Goal: Navigation & Orientation: Go to known website

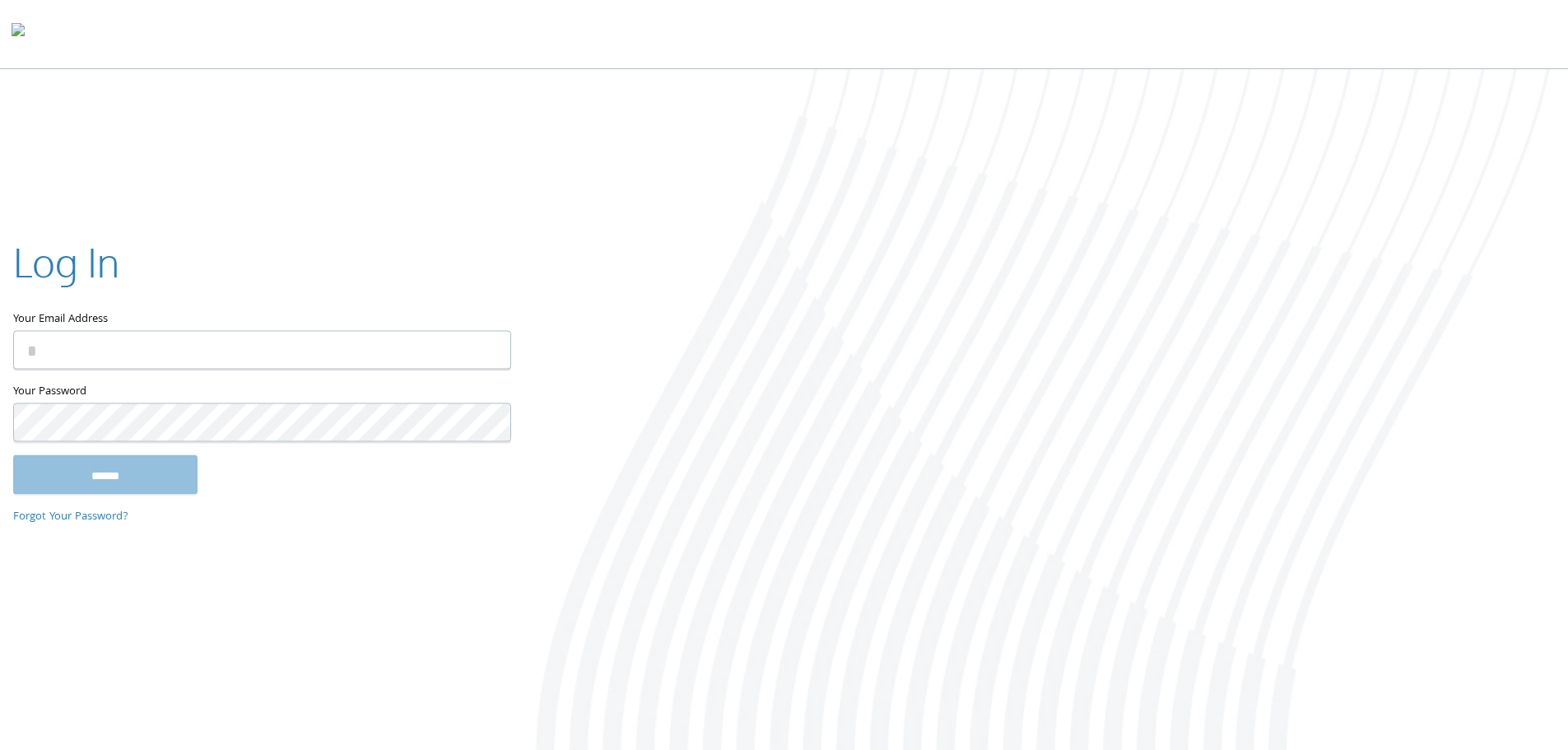
type input "**********"
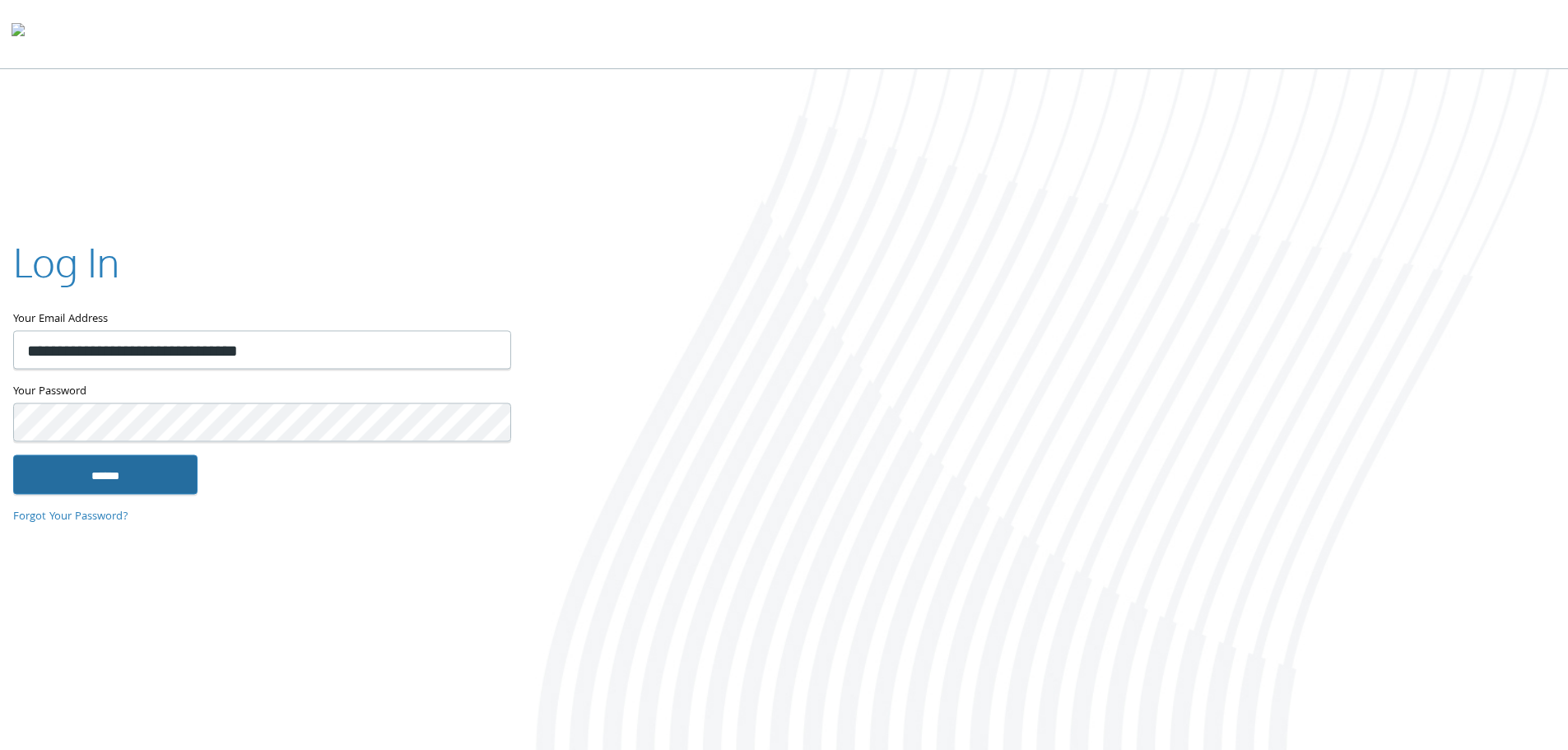
click at [165, 471] on input "******" at bounding box center [105, 474] width 184 height 40
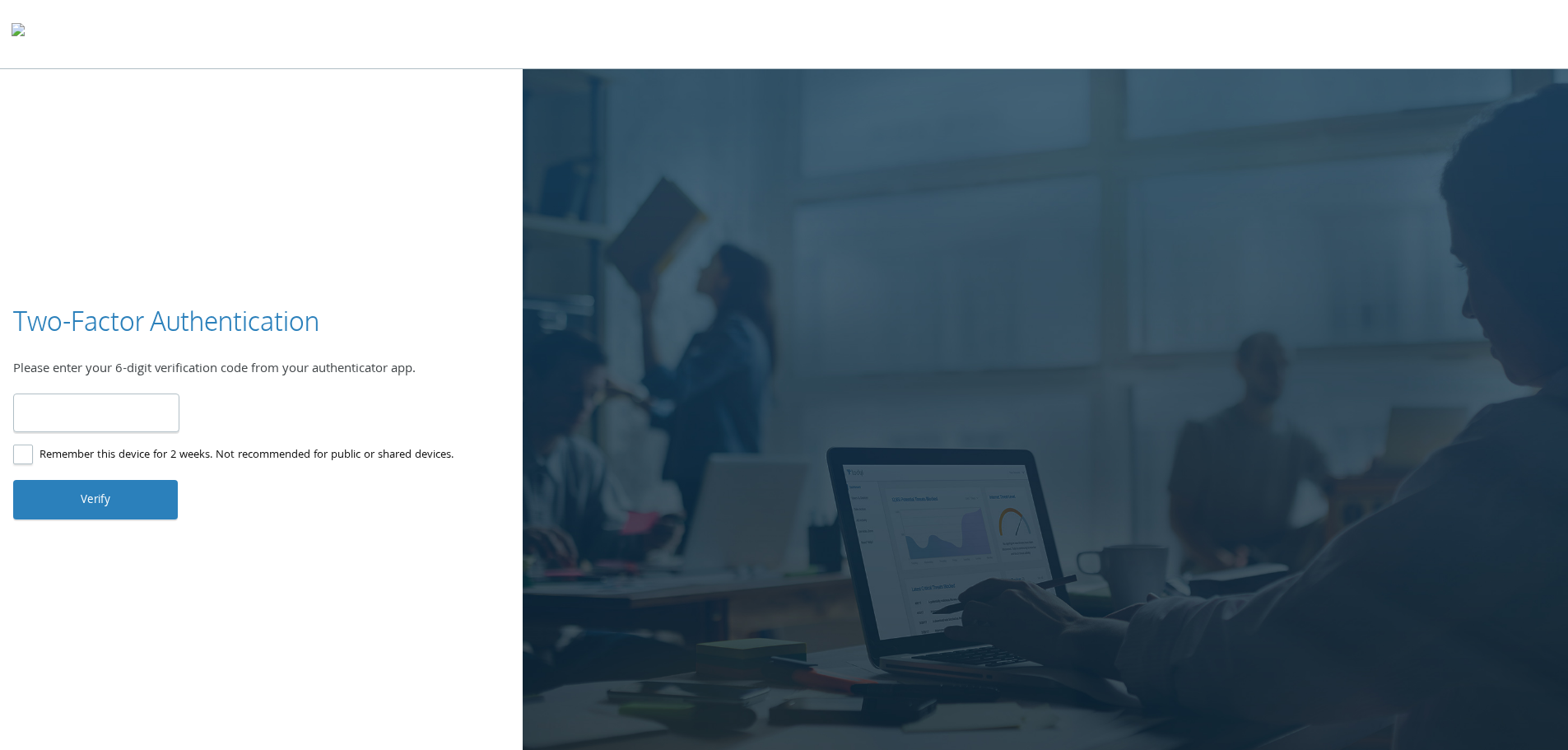
type input "******"
